Goal: Task Accomplishment & Management: Manage account settings

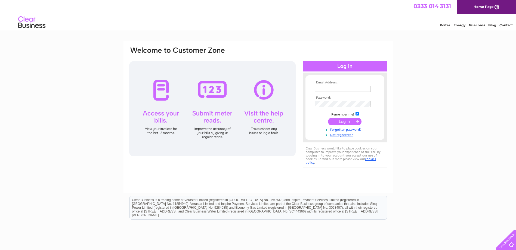
type input "[PERSON_NAME][EMAIL_ADDRESS][DOMAIN_NAME]"
click at [344, 122] on input "submit" at bounding box center [344, 122] width 33 height 8
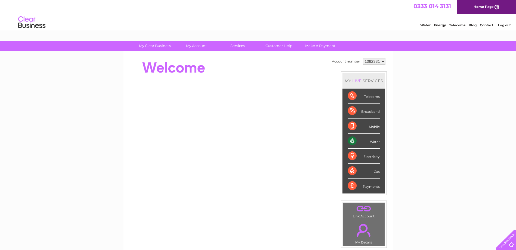
click at [381, 62] on select "1082331 1082332 2036601" at bounding box center [374, 61] width 23 height 7
select select "1082332"
click at [363, 58] on select "1082331 1082332 2036601" at bounding box center [374, 61] width 23 height 7
click at [384, 61] on select "1082331 1082332 2036601" at bounding box center [374, 61] width 23 height 7
select select "2036601"
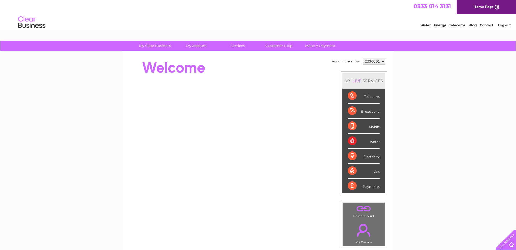
click at [363, 58] on select "1082331 1082332 2036601" at bounding box center [374, 61] width 23 height 7
click at [350, 186] on div "Payments" at bounding box center [364, 186] width 32 height 15
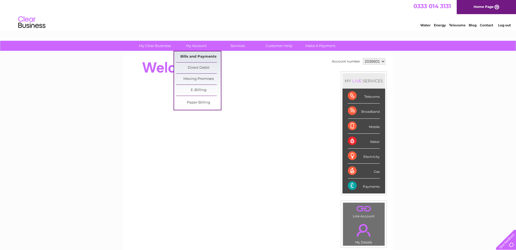
click at [189, 55] on link "Bills and Payments" at bounding box center [198, 56] width 45 height 11
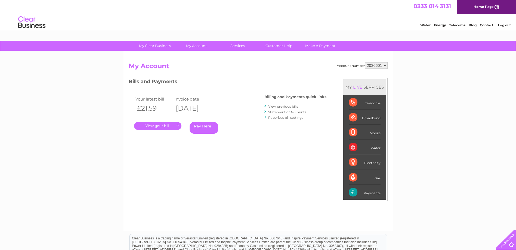
click at [385, 64] on select "1082331 1082332 2036601" at bounding box center [376, 65] width 23 height 7
select select "1082331"
click at [365, 62] on select "1082331 1082332 2036601" at bounding box center [376, 65] width 23 height 7
click at [165, 127] on link "." at bounding box center [157, 126] width 47 height 8
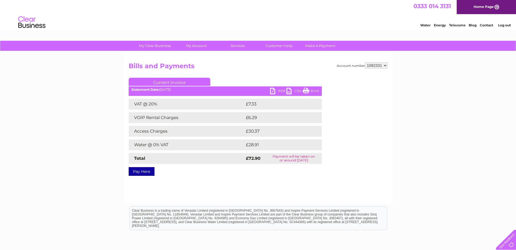
click at [315, 90] on link "Print" at bounding box center [311, 92] width 16 height 8
click at [277, 92] on link "PDF" at bounding box center [278, 92] width 16 height 8
